Goal: Transaction & Acquisition: Purchase product/service

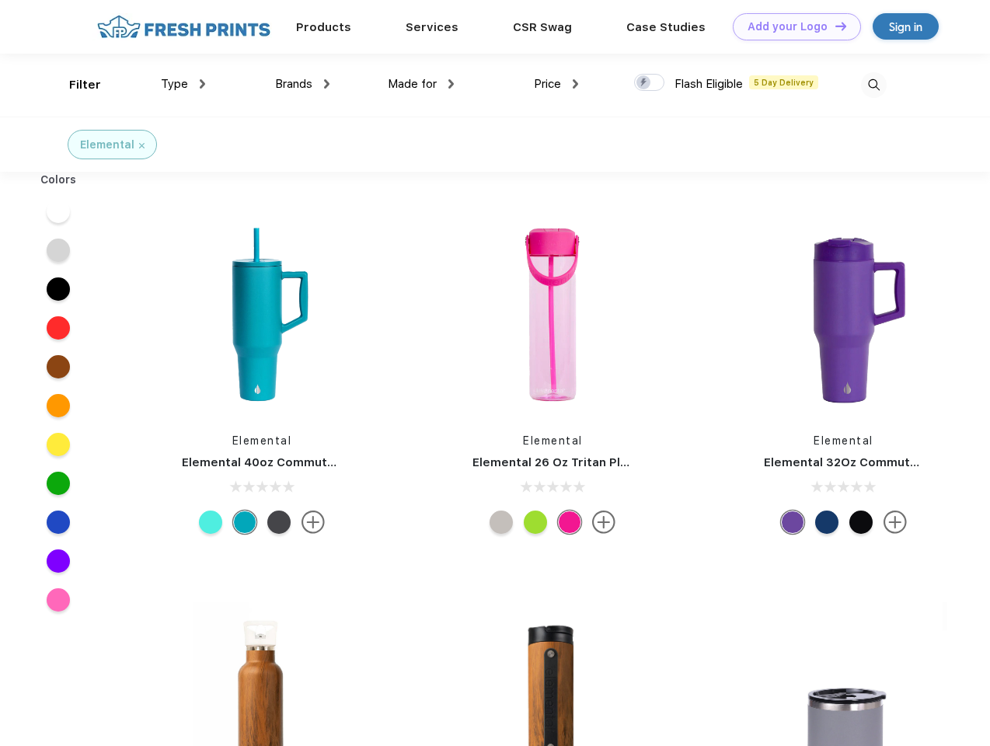
click at [791, 26] on link "Add your Logo Design Tool" at bounding box center [797, 26] width 128 height 27
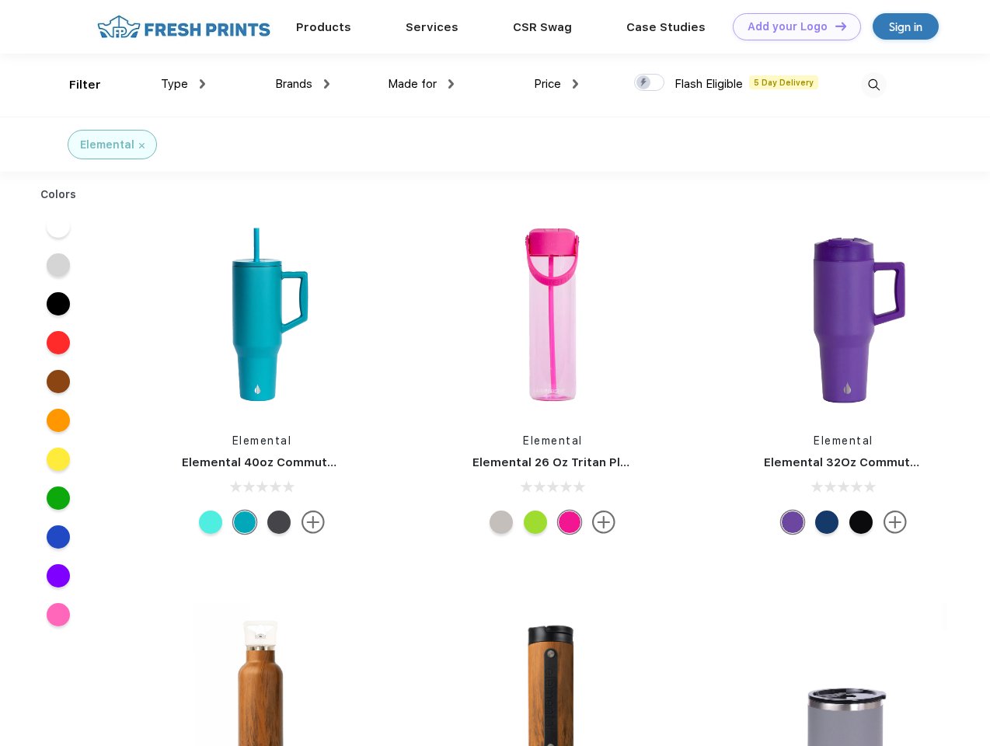
click at [0, 0] on div "Design Tool" at bounding box center [0, 0] width 0 height 0
click at [834, 26] on link "Add your Logo Design Tool" at bounding box center [797, 26] width 128 height 27
click at [75, 85] on div "Filter" at bounding box center [85, 85] width 32 height 18
click at [183, 84] on span "Type" at bounding box center [174, 84] width 27 height 14
click at [302, 84] on span "Brands" at bounding box center [293, 84] width 37 height 14
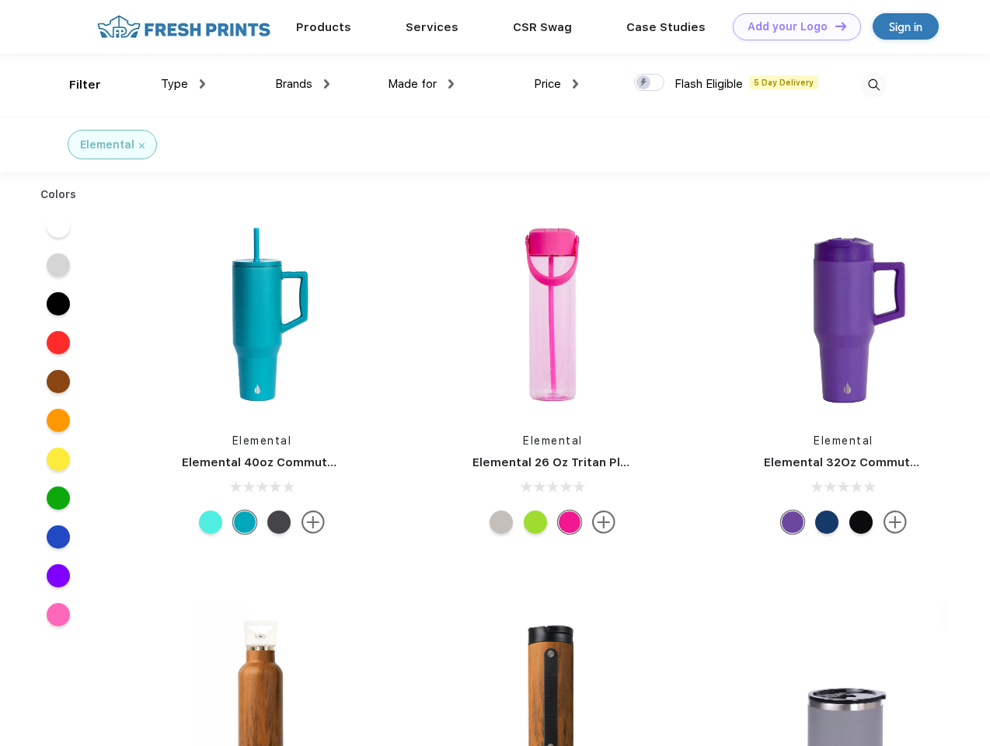
click at [421, 84] on span "Made for" at bounding box center [412, 84] width 49 height 14
click at [556, 84] on span "Price" at bounding box center [547, 84] width 27 height 14
click at [650, 83] on div at bounding box center [649, 82] width 30 height 17
click at [644, 83] on input "checkbox" at bounding box center [639, 78] width 10 height 10
click at [873, 85] on img at bounding box center [874, 85] width 26 height 26
